Goal: Task Accomplishment & Management: Manage account settings

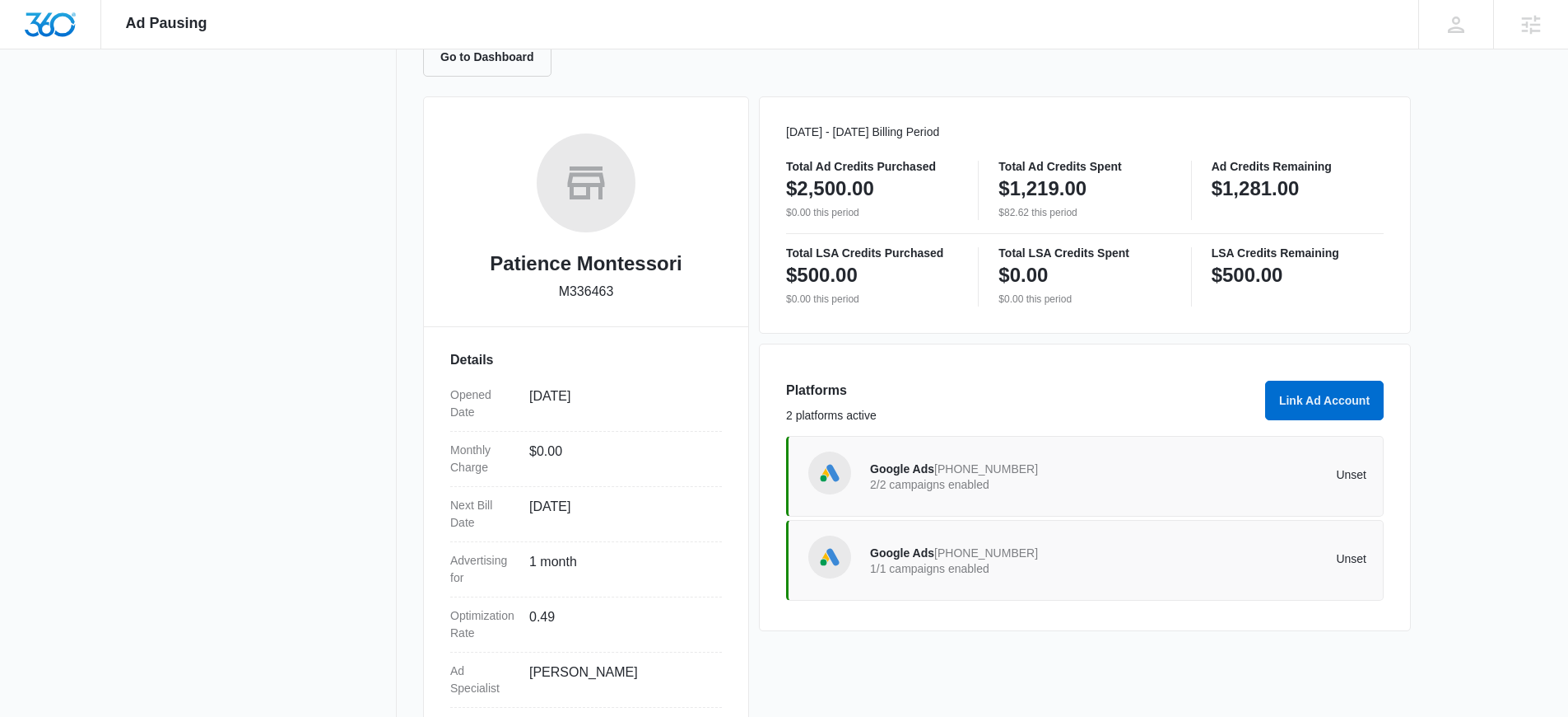
scroll to position [253, 0]
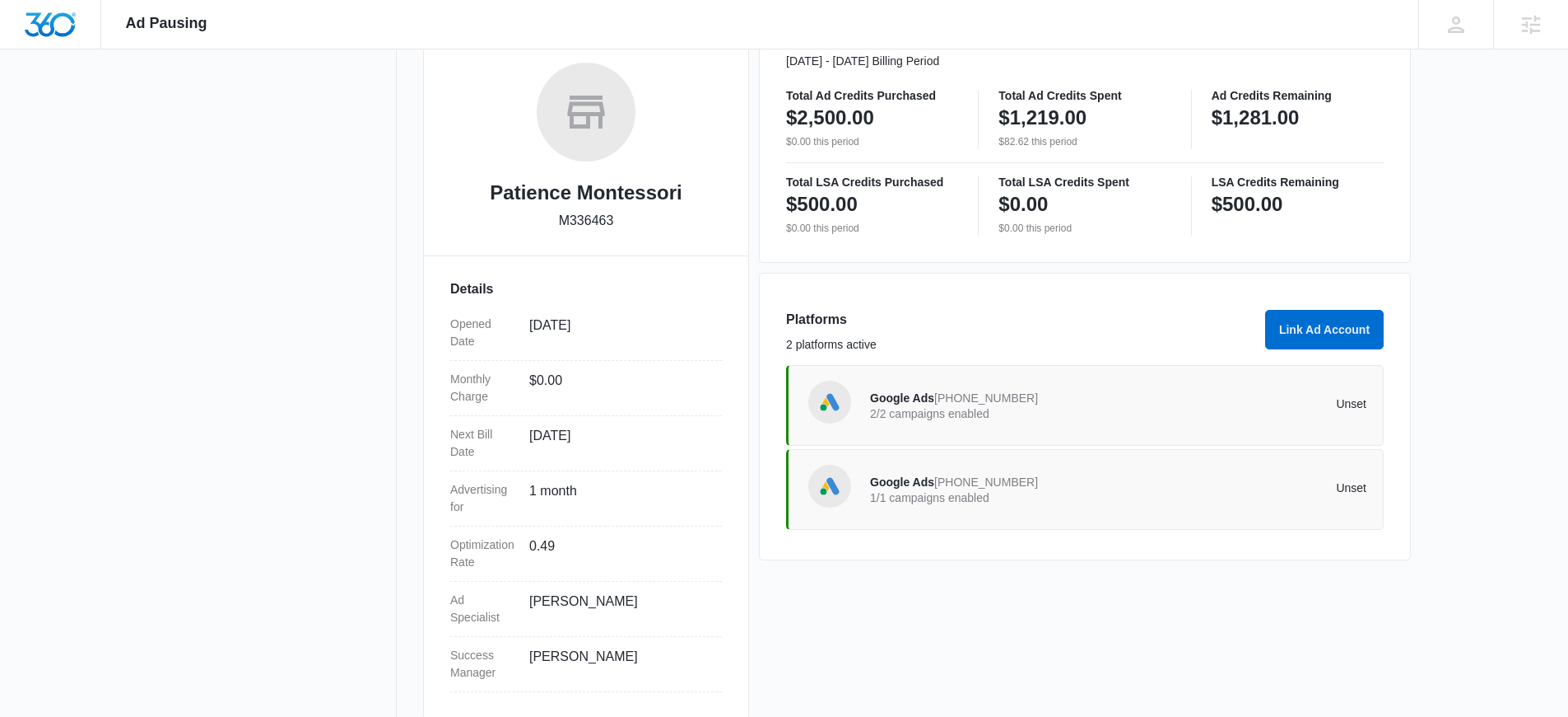
click at [1192, 497] on div "Google Ads [PHONE_NUMBER] 1/1 campaigns enabled Unset" at bounding box center [1118, 489] width 497 height 47
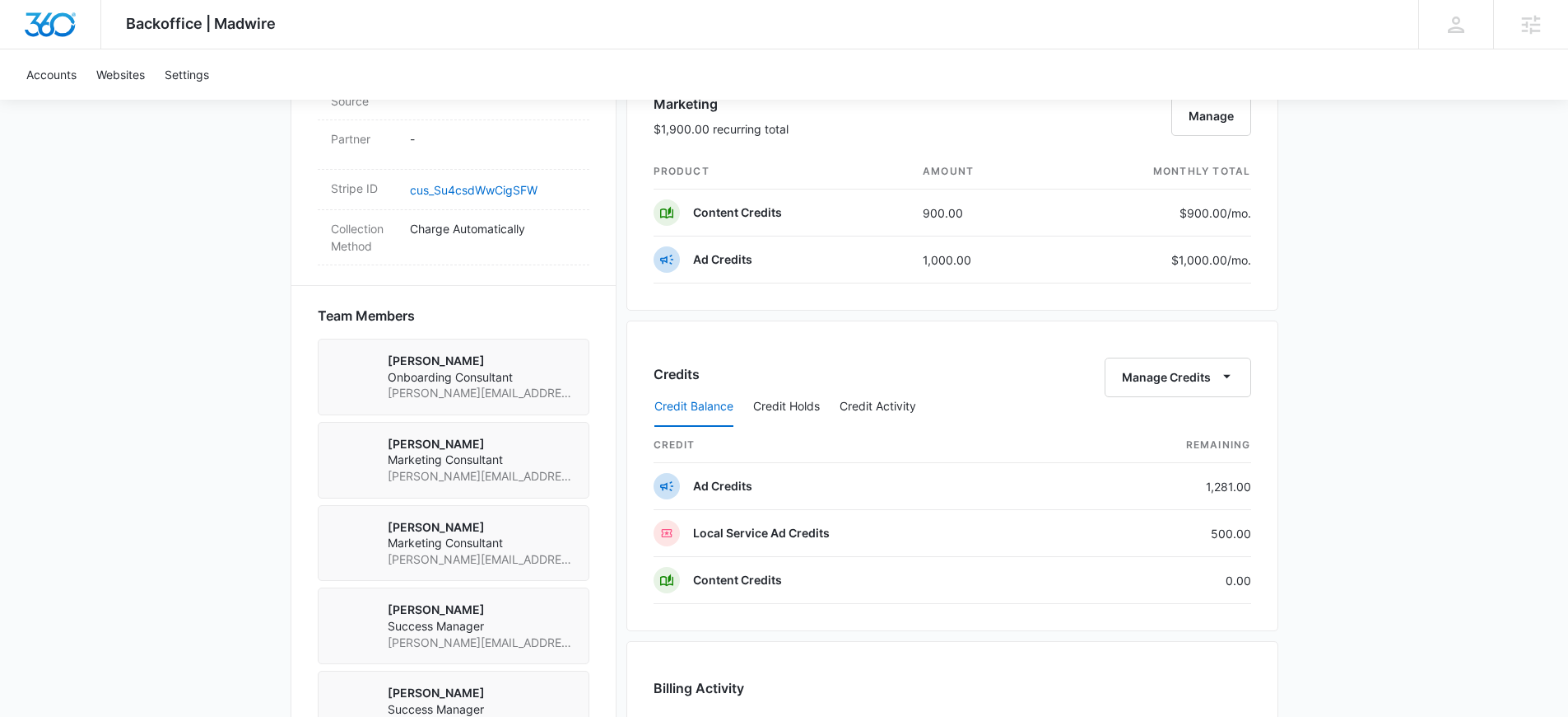
scroll to position [1001, 0]
